Goal: Communication & Community: Share content

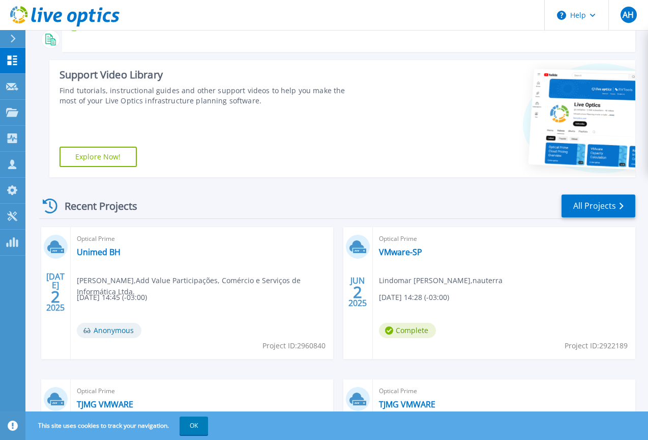
scroll to position [205, 0]
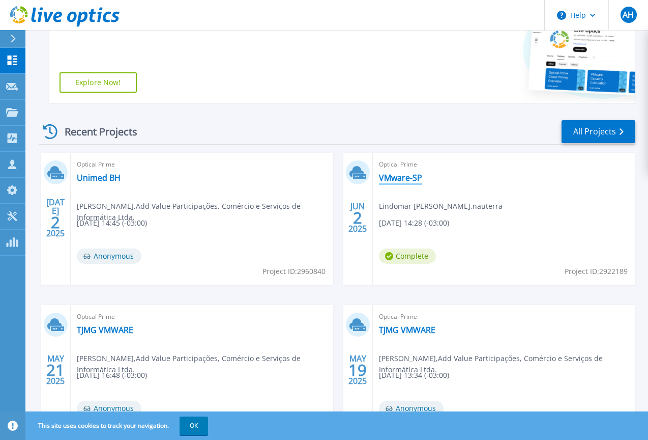
click at [399, 179] on link "VMware-SP" at bounding box center [400, 177] width 43 height 10
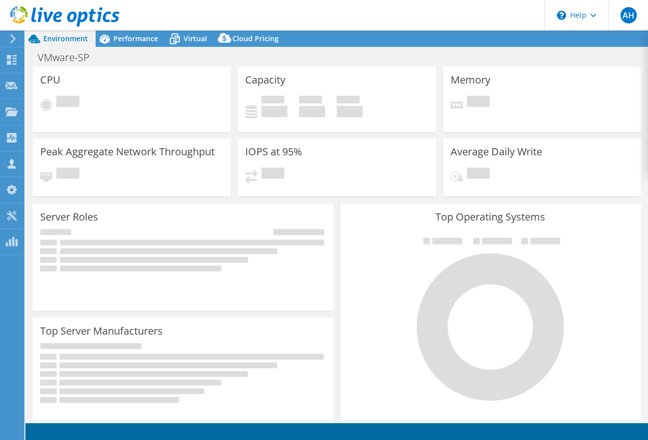
select select "SouthAmerica"
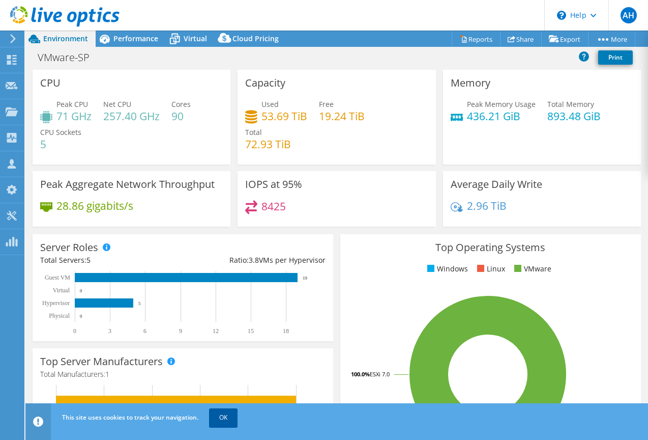
click at [221, 421] on link "OK" at bounding box center [223, 417] width 28 height 18
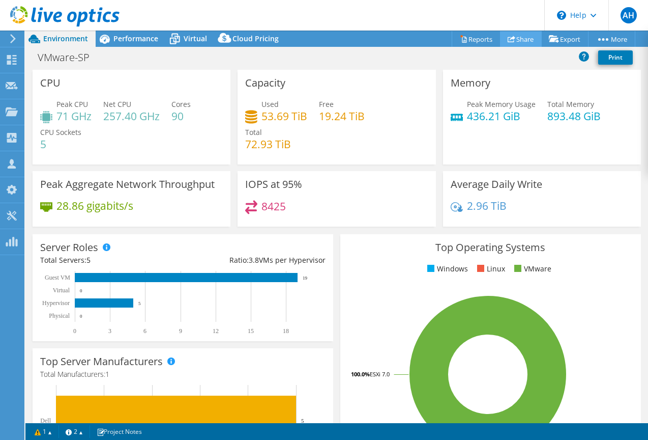
click at [516, 39] on link "Share" at bounding box center [521, 39] width 42 height 16
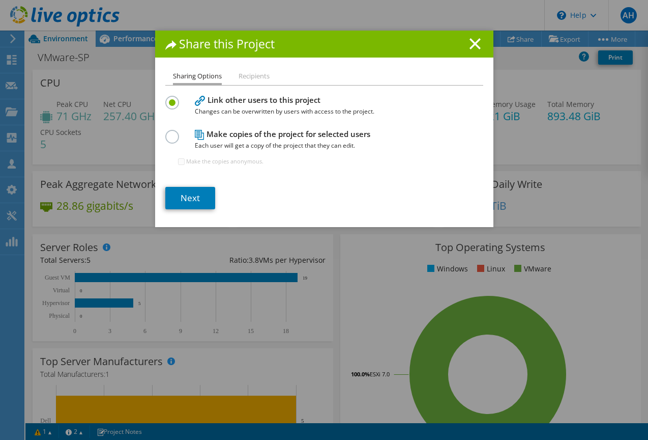
click at [177, 132] on label at bounding box center [174, 131] width 18 height 3
click at [0, 0] on input "radio" at bounding box center [0, 0] width 0 height 0
click at [187, 196] on link "Next" at bounding box center [190, 198] width 50 height 22
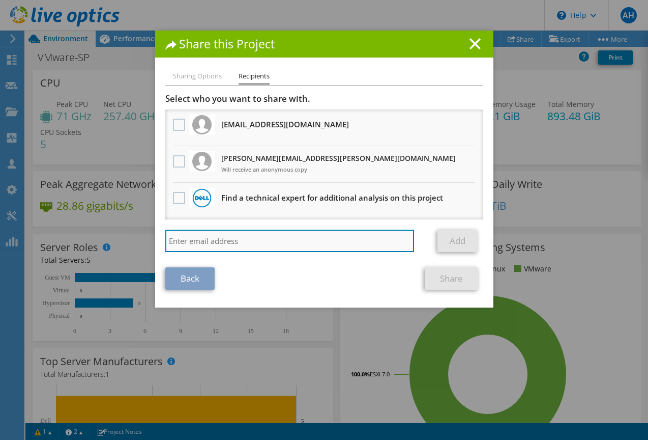
click at [254, 233] on input "search" at bounding box center [289, 240] width 249 height 22
type input "[PERSON_NAME][EMAIL_ADDRESS][PERSON_NAME][DOMAIN_NAME]"
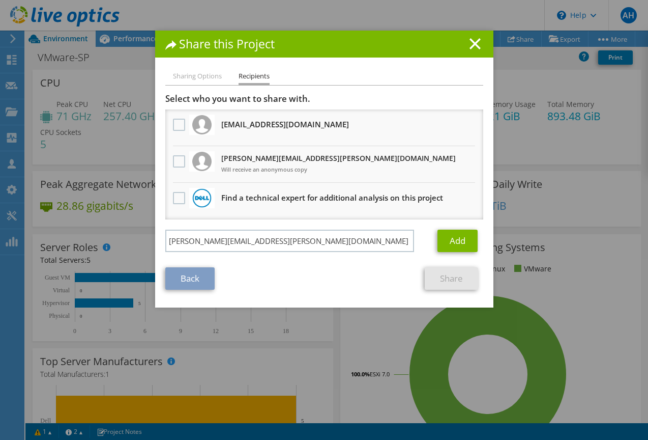
click at [460, 239] on link "Add" at bounding box center [458, 240] width 40 height 22
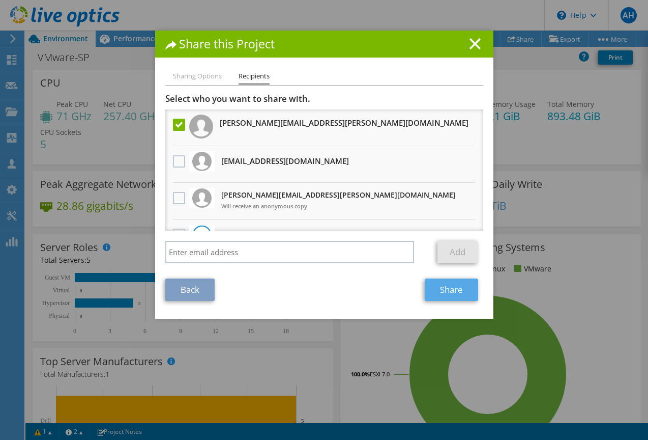
click at [463, 288] on link "Share" at bounding box center [451, 289] width 53 height 22
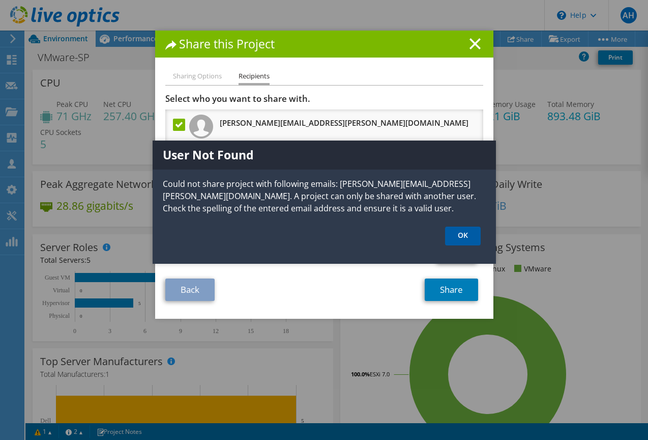
click at [472, 234] on link "OK" at bounding box center [463, 235] width 36 height 19
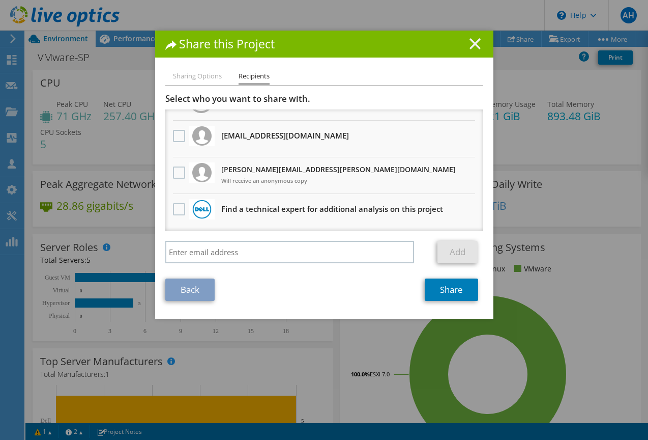
scroll to position [25, 0]
click at [473, 46] on line at bounding box center [475, 44] width 10 height 10
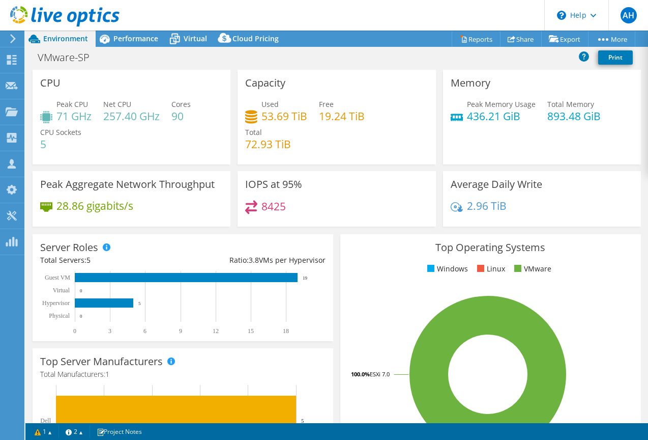
click at [121, 38] on span "Performance" at bounding box center [135, 39] width 45 height 10
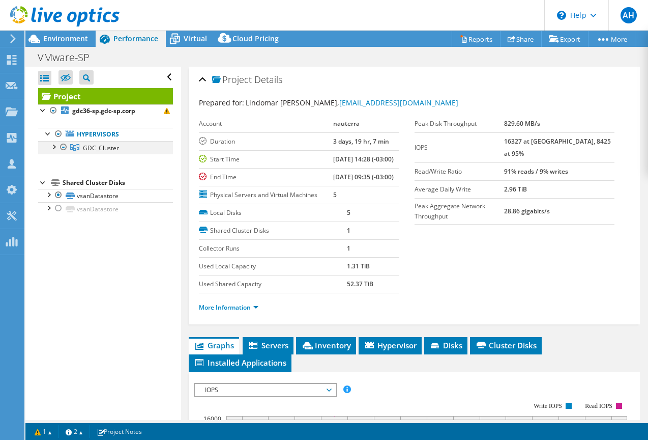
click at [53, 146] on div at bounding box center [53, 146] width 10 height 10
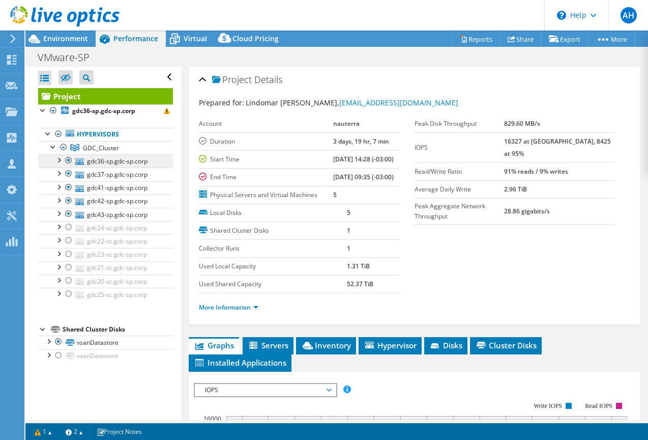
click at [109, 165] on link "gdc36-sp.gdc-sp.corp" at bounding box center [105, 160] width 135 height 13
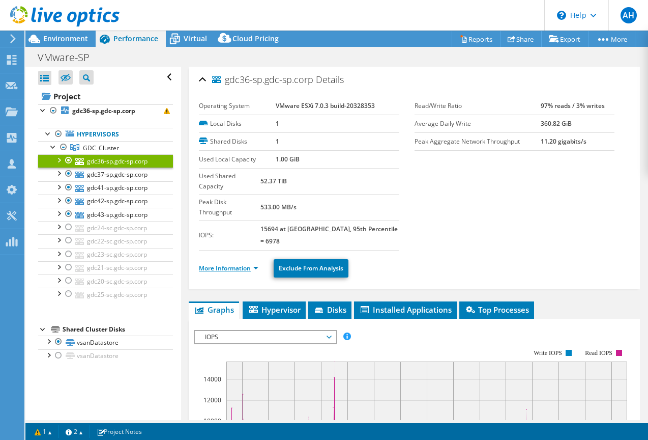
click at [248, 264] on link "More Information" at bounding box center [229, 268] width 60 height 9
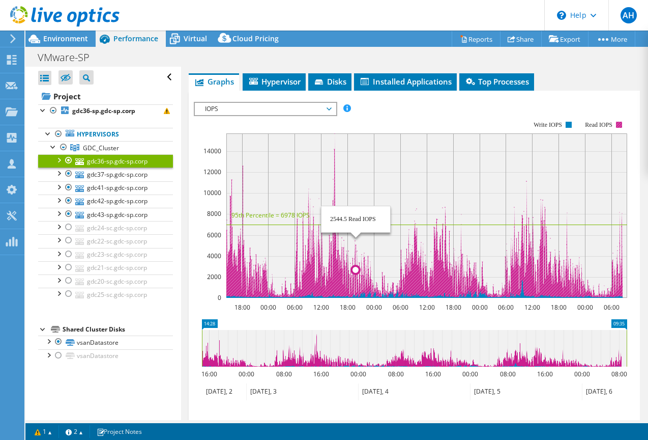
scroll to position [551, 0]
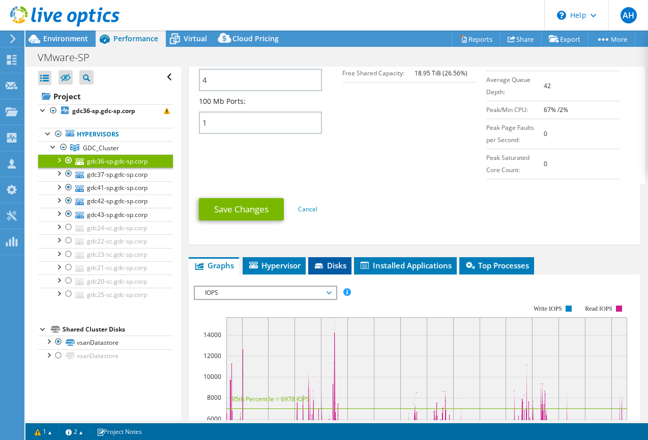
click at [334, 257] on li "Disks" at bounding box center [329, 265] width 43 height 17
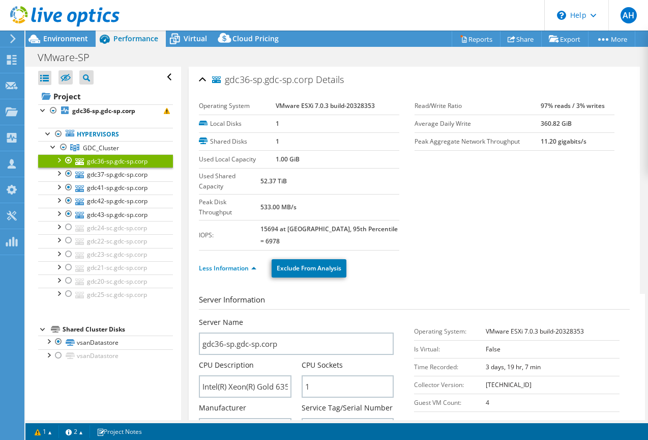
scroll to position [24, 0]
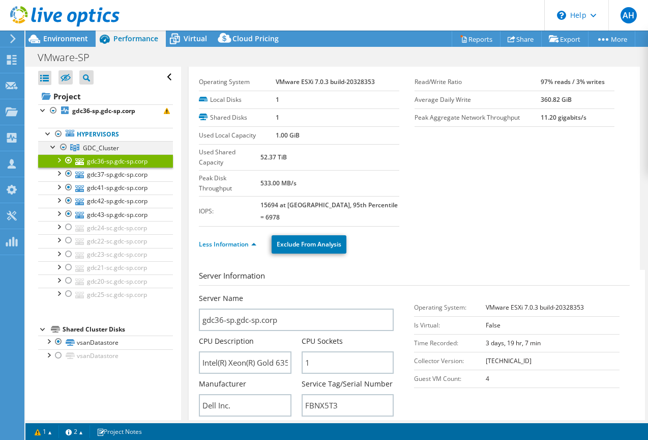
click at [63, 146] on div at bounding box center [64, 147] width 10 height 12
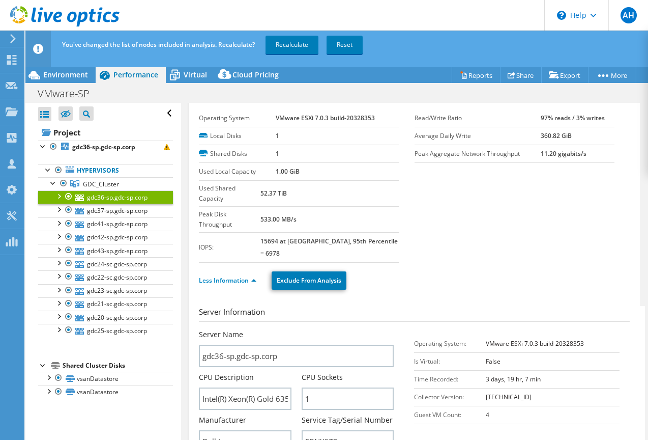
scroll to position [24, 0]
click at [284, 51] on link "Recalculate" at bounding box center [292, 45] width 53 height 18
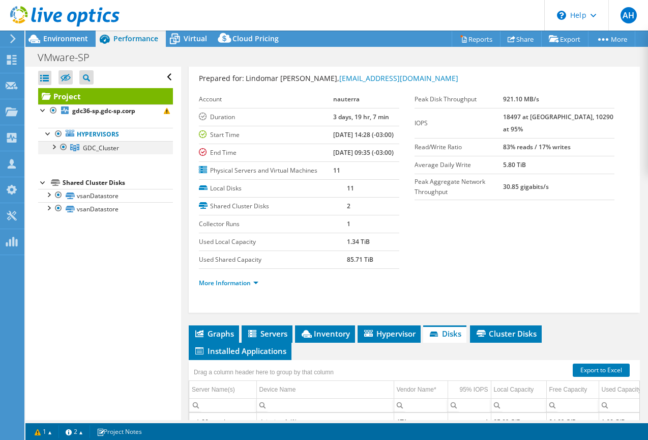
click at [54, 147] on div at bounding box center [53, 146] width 10 height 10
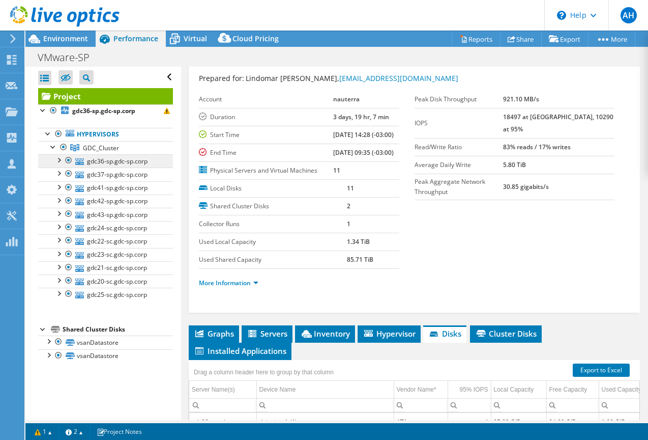
click at [106, 162] on link "gdc36-sp.gdc-sp.corp" at bounding box center [105, 160] width 135 height 13
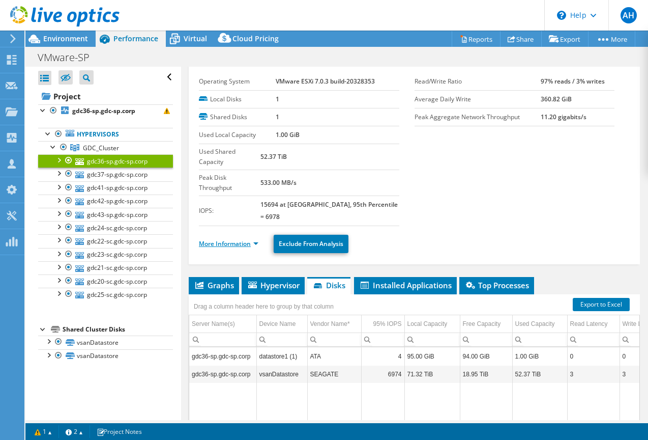
click at [252, 239] on link "More Information" at bounding box center [229, 243] width 60 height 9
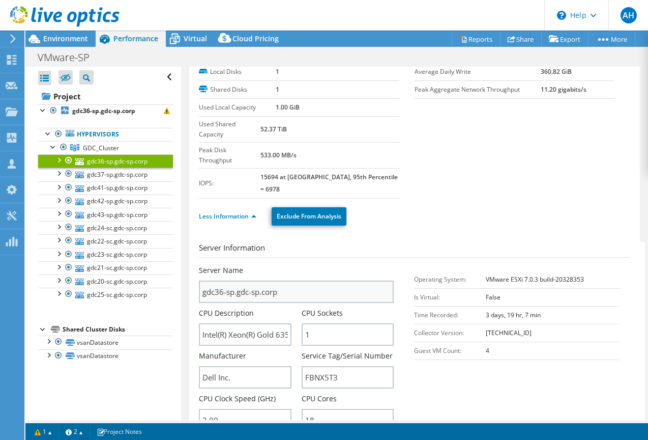
scroll to position [53, 0]
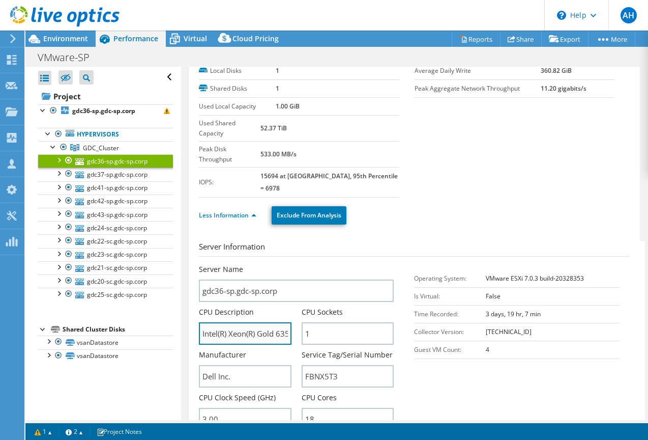
drag, startPoint x: 276, startPoint y: 301, endPoint x: 285, endPoint y: 300, distance: 9.3
click at [290, 322] on input "Intel(R) Xeon(R) Gold 6354 CPU @ 3.00GHz 299 GHz" at bounding box center [245, 333] width 93 height 22
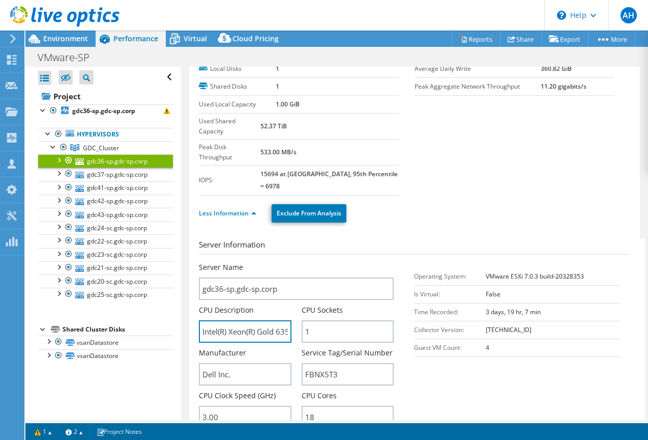
scroll to position [50, 0]
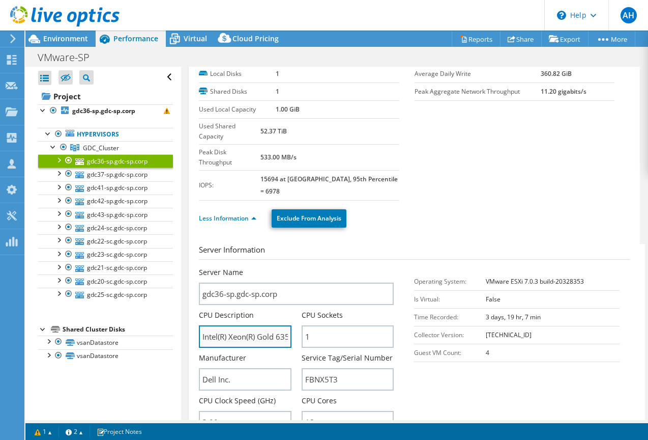
click at [238, 325] on input "Intel(R) Xeon(R) Gold 6354 CPU @ 3.00GHz 299 GHz" at bounding box center [245, 336] width 93 height 22
drag, startPoint x: 242, startPoint y: 307, endPoint x: 246, endPoint y: 328, distance: 21.9
click at [272, 325] on input "Intel(R) Xeon(R) Gold 6354 CPU @ 3.00GHz 299 GHz" at bounding box center [245, 336] width 93 height 22
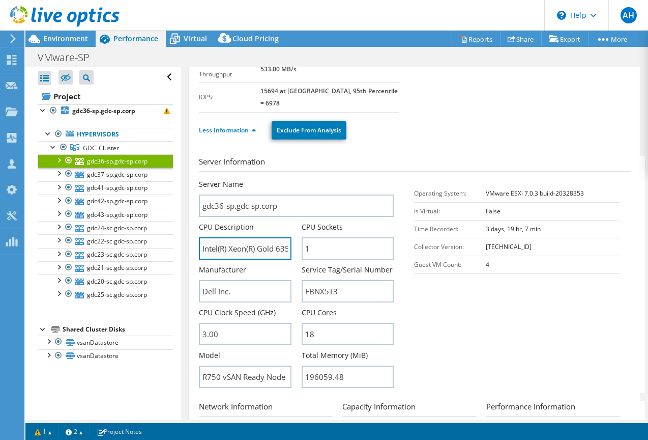
scroll to position [149, 0]
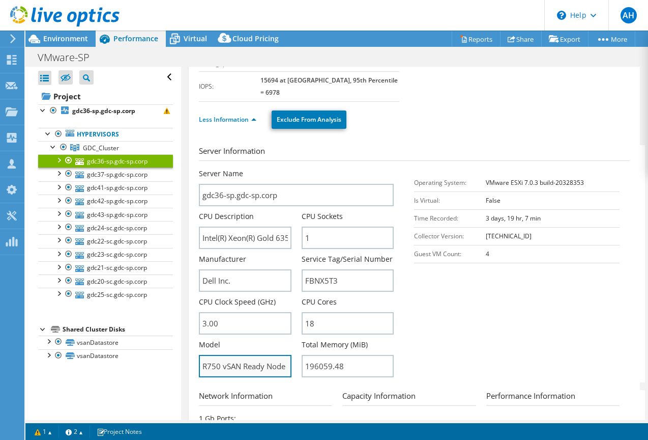
click at [226, 355] on input "R750 vSAN Ready Node" at bounding box center [245, 366] width 93 height 22
